Goal: Check status: Check status

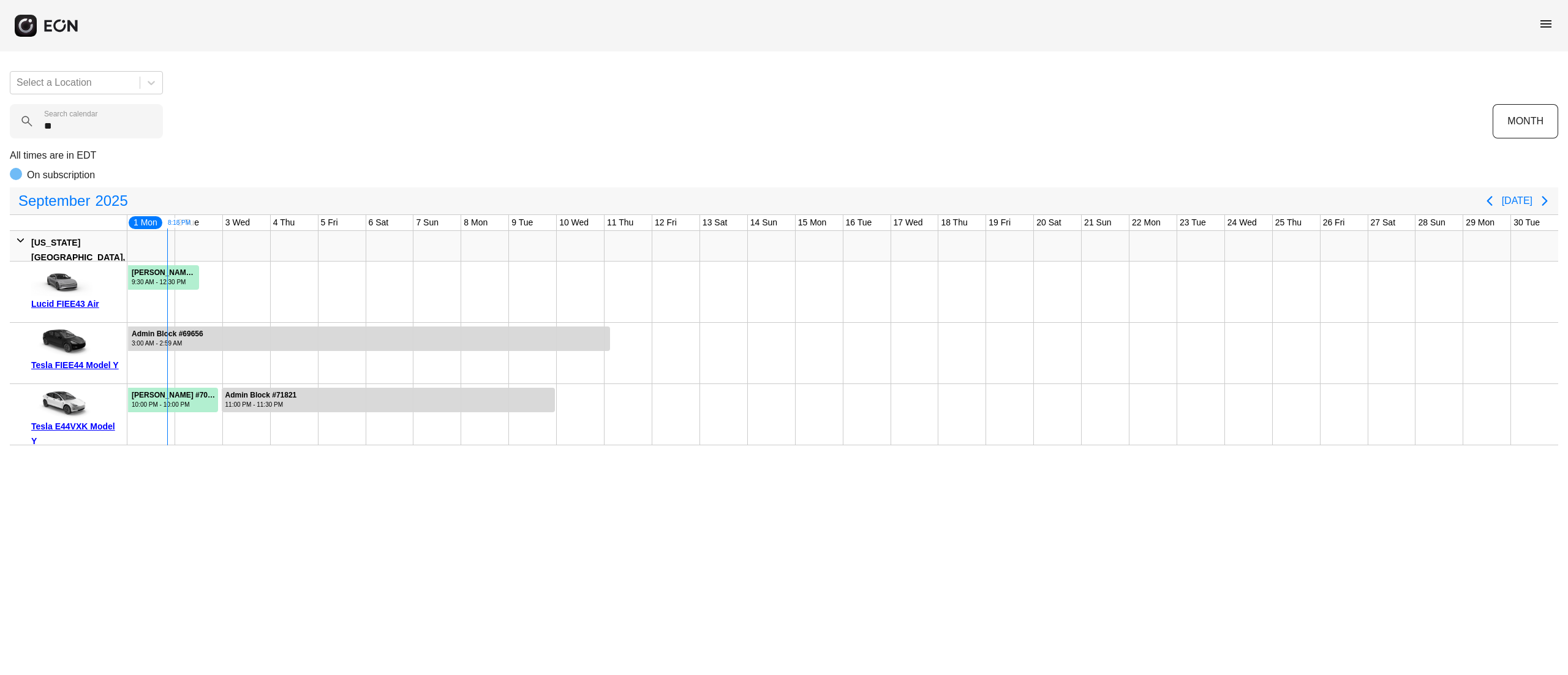
type calendar "***"
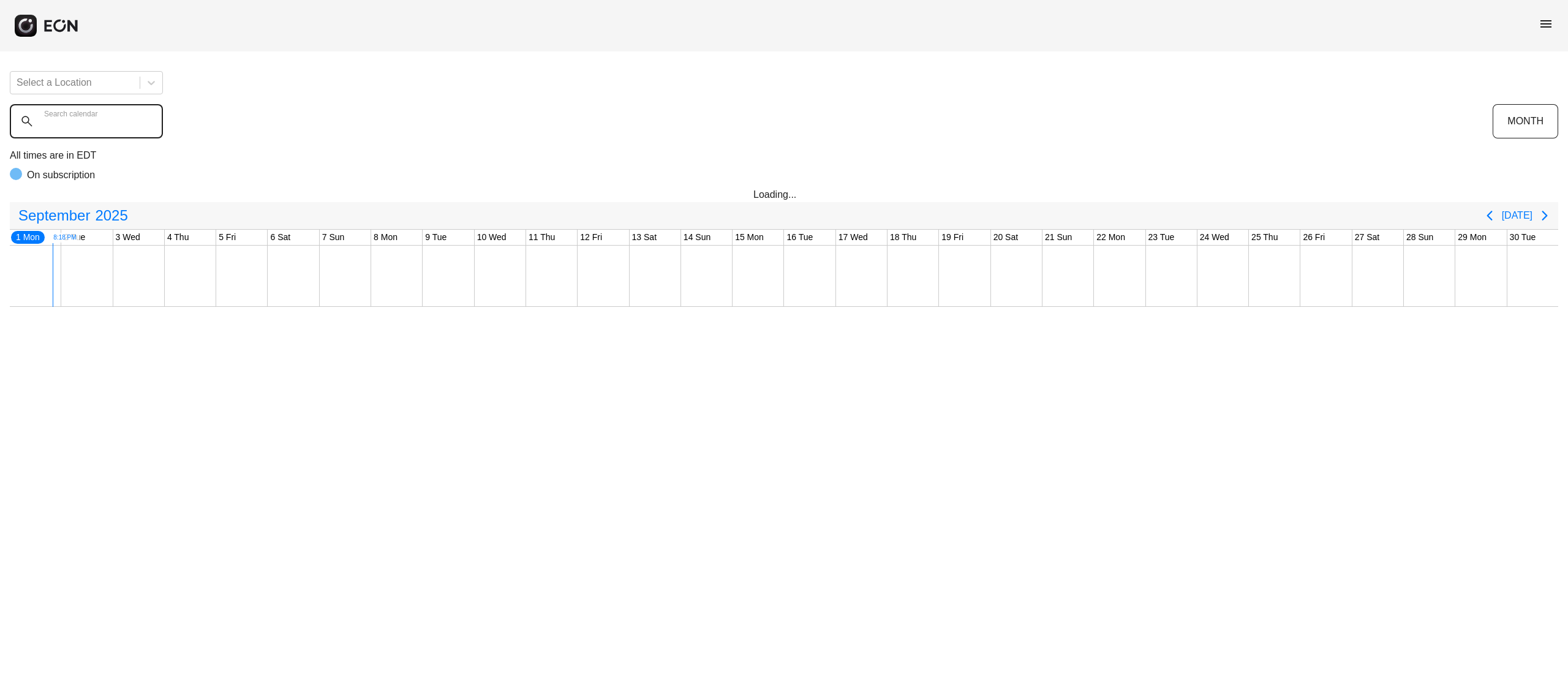
click at [94, 112] on div "Search calendar" at bounding box center [751, 121] width 1483 height 34
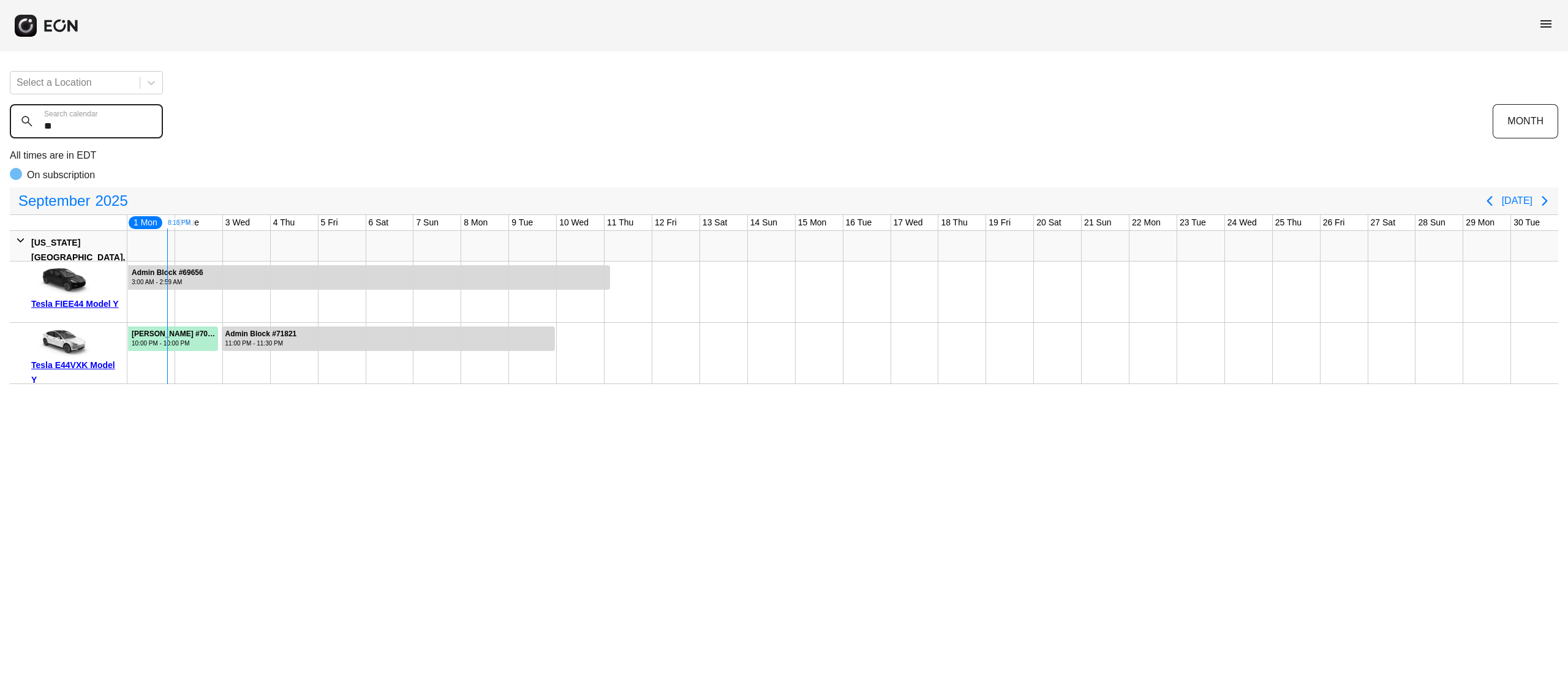
type calendar "*"
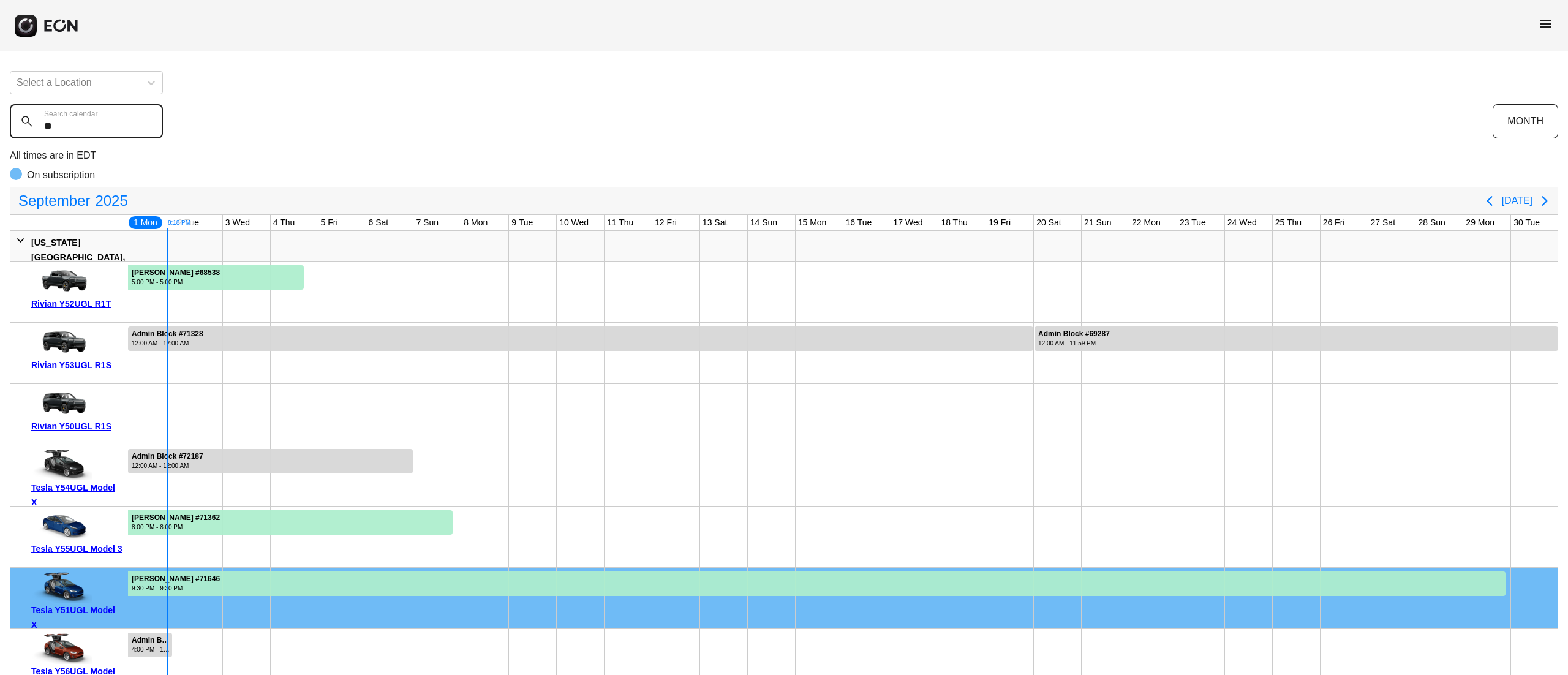
type calendar "*"
